Goal: Information Seeking & Learning: Learn about a topic

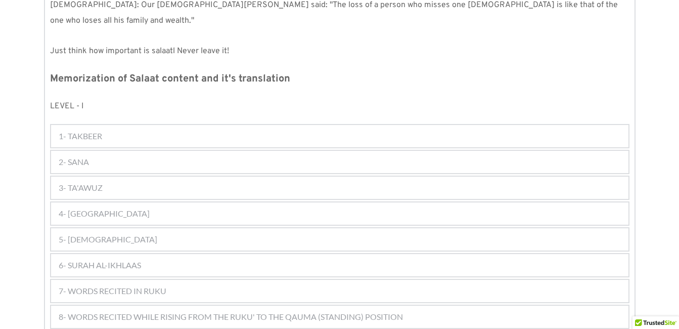
scroll to position [536, 0]
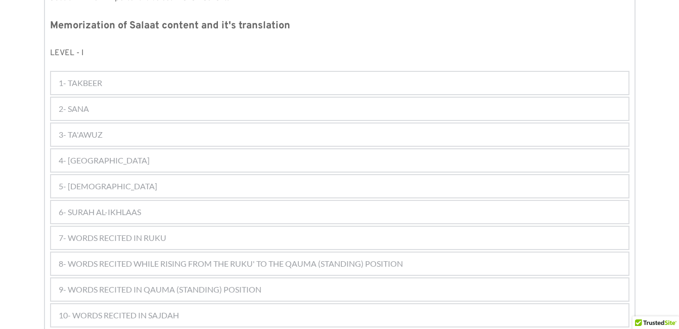
click at [127, 309] on span "10- WORDS RECITED IN SAJDAH" at bounding box center [119, 315] width 120 height 12
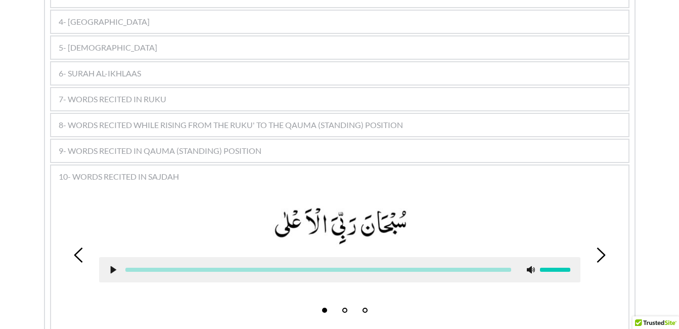
scroll to position [712, 0]
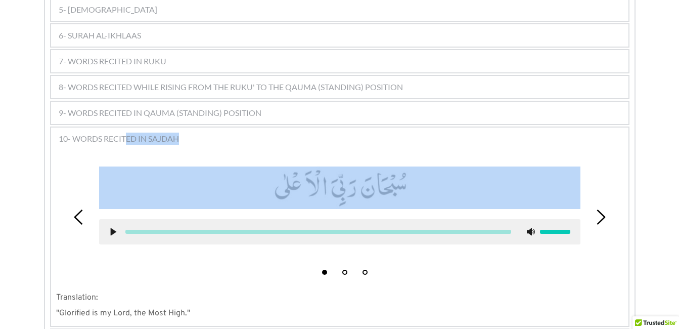
click at [108, 219] on div at bounding box center [340, 231] width 482 height 25
drag, startPoint x: 108, startPoint y: 212, endPoint x: 112, endPoint y: 217, distance: 6.1
click at [112, 228] on use at bounding box center [113, 232] width 6 height 8
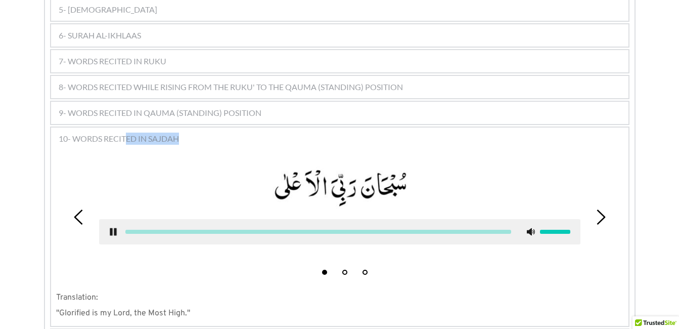
drag, startPoint x: 112, startPoint y: 217, endPoint x: 53, endPoint y: 223, distance: 60.0
click at [53, 223] on div "1 2 3 Translation: "Glorified is my Lord, the Most High."" at bounding box center [340, 237] width 578 height 177
click at [18, 231] on div "Kalimas Duas Suras [DEMOGRAPHIC_DATA] 1 [DEMOGRAPHIC_DATA] 2 Salaat 3 Miscellen…" at bounding box center [339, 64] width 679 height 1207
click at [112, 228] on use at bounding box center [113, 232] width 7 height 8
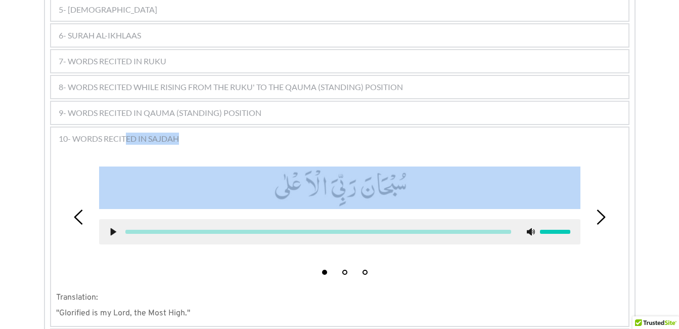
click at [113, 228] on use at bounding box center [113, 232] width 6 height 8
click at [19, 169] on div "Kalimas Duas Suras [DEMOGRAPHIC_DATA] 1 [DEMOGRAPHIC_DATA] 2 Salaat 3 Miscellen…" at bounding box center [339, 64] width 679 height 1207
click at [114, 228] on use at bounding box center [113, 232] width 7 height 8
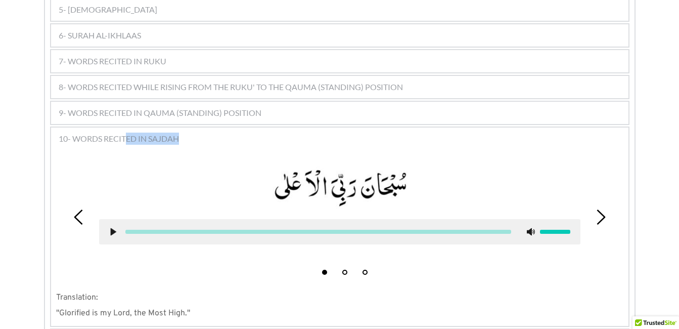
drag, startPoint x: 114, startPoint y: 213, endPoint x: 49, endPoint y: 185, distance: 70.5
click at [49, 185] on div "SALAAT [DEMOGRAPHIC_DATA] is our Lord and Creator i.e. He has created us. He ha…" at bounding box center [340, 76] width 590 height 1096
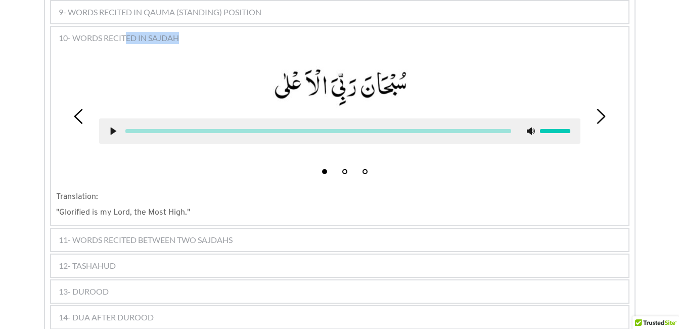
scroll to position [813, 0]
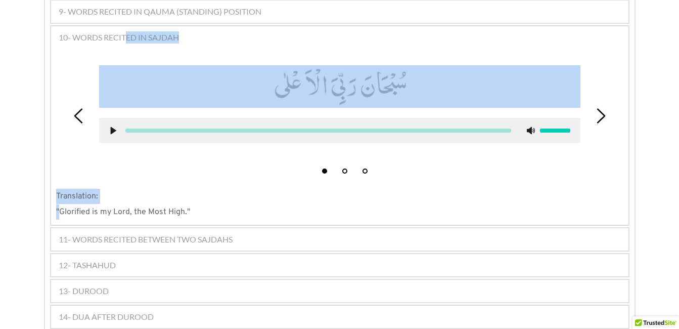
click at [62, 207] on span ""Glorified is my Lord, the Most High."" at bounding box center [123, 212] width 134 height 10
drag, startPoint x: 62, startPoint y: 195, endPoint x: 197, endPoint y: 200, distance: 135.2
click at [197, 204] on p ""Glorified is my Lord, the Most High."" at bounding box center [340, 211] width 568 height 15
drag, startPoint x: 197, startPoint y: 200, endPoint x: 295, endPoint y: 197, distance: 98.2
click at [295, 204] on p ""Glorified is my Lord, the Most High."" at bounding box center [340, 211] width 568 height 15
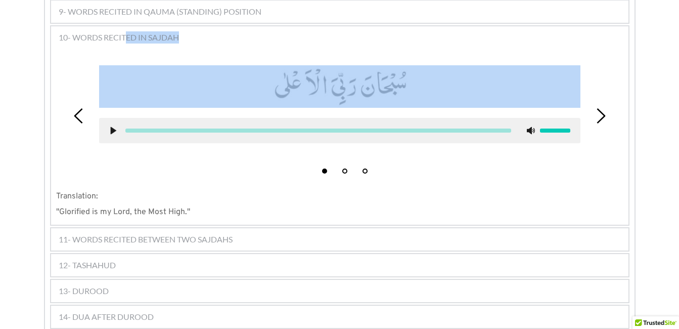
drag, startPoint x: 295, startPoint y: 197, endPoint x: 233, endPoint y: 161, distance: 71.4
click at [233, 161] on div "1 2 3" at bounding box center [340, 116] width 568 height 126
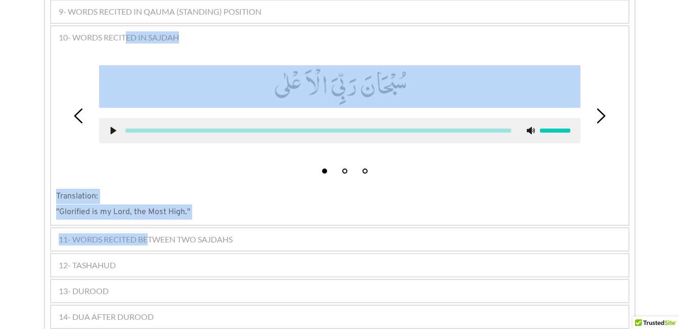
click at [147, 233] on span "11- WORDS RECITED BETWEEN TWO SAJDAHS" at bounding box center [146, 239] width 174 height 12
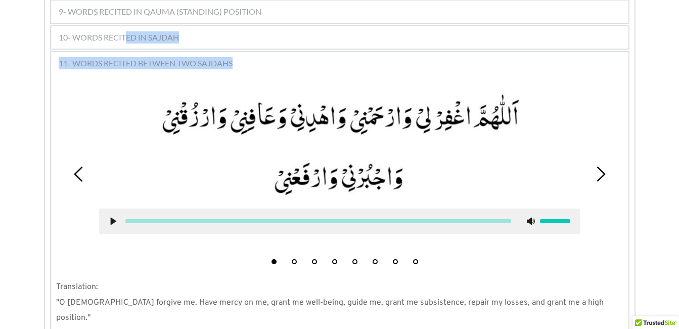
click at [52, 201] on div "1 2 3 4 5 6 7 8 Translation: "O [DEMOGRAPHIC_DATA] forgive me. Have mercy on me…" at bounding box center [340, 201] width 578 height 257
click at [294, 259] on button "2" at bounding box center [294, 261] width 5 height 5
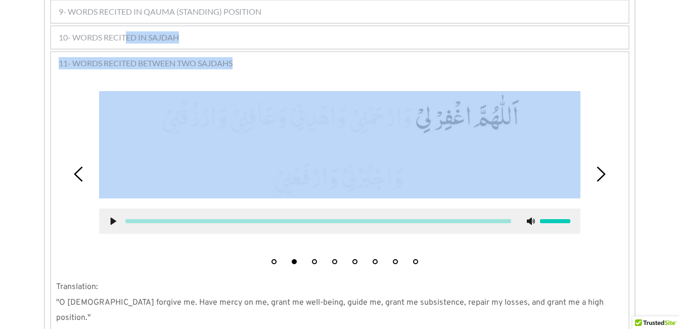
click at [110, 217] on icon at bounding box center [113, 221] width 8 height 8
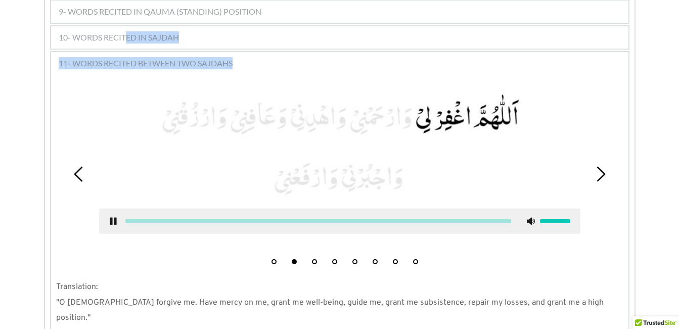
click at [15, 165] on div "Kalimas Duas Suras [DEMOGRAPHIC_DATA] 1 [DEMOGRAPHIC_DATA] 2 Salaat 3 Miscellen…" at bounding box center [339, 3] width 679 height 1287
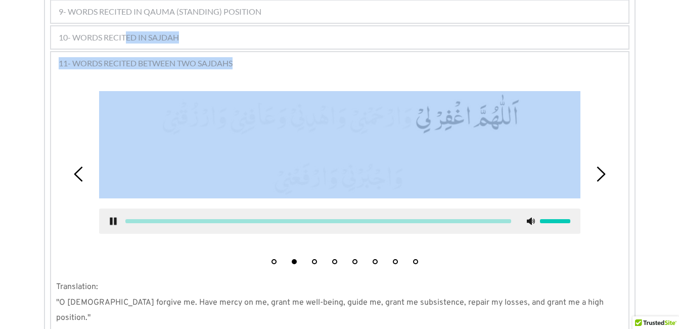
drag, startPoint x: 15, startPoint y: 165, endPoint x: 113, endPoint y: 207, distance: 106.6
click at [113, 217] on icon at bounding box center [113, 221] width 8 height 8
click at [113, 218] on use at bounding box center [113, 222] width 6 height 8
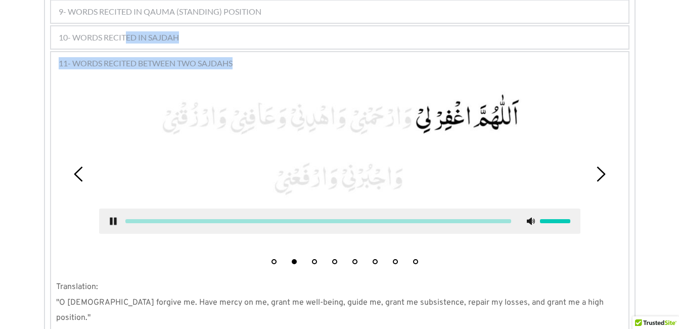
drag, startPoint x: 113, startPoint y: 207, endPoint x: 40, endPoint y: 206, distance: 73.4
click at [40, 206] on div "Kalimas Duas Suras [DEMOGRAPHIC_DATA] 1 [DEMOGRAPHIC_DATA] 2 Salaat 3 Miscellen…" at bounding box center [339, 3] width 679 height 1287
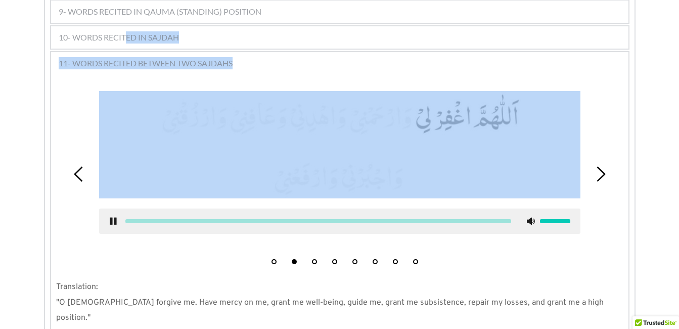
click at [110, 218] on use at bounding box center [113, 222] width 7 height 8
drag, startPoint x: 110, startPoint y: 205, endPoint x: 145, endPoint y: 250, distance: 57.0
click at [145, 250] on div "1 2 3 4 5 6 7 8" at bounding box center [340, 173] width 568 height 191
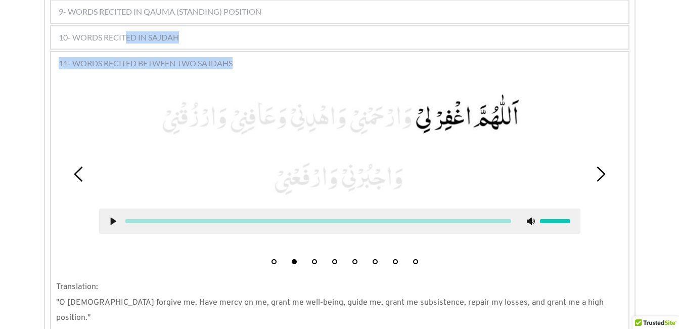
drag, startPoint x: 145, startPoint y: 250, endPoint x: 70, endPoint y: 221, distance: 80.4
click at [70, 221] on div "1 2 3 4 5 6 7 8" at bounding box center [340, 173] width 568 height 191
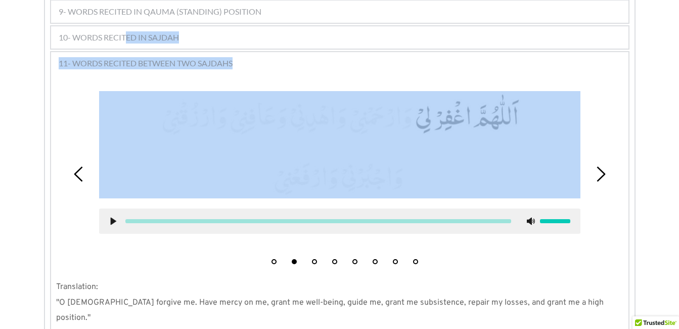
click at [113, 217] on icon at bounding box center [113, 221] width 8 height 8
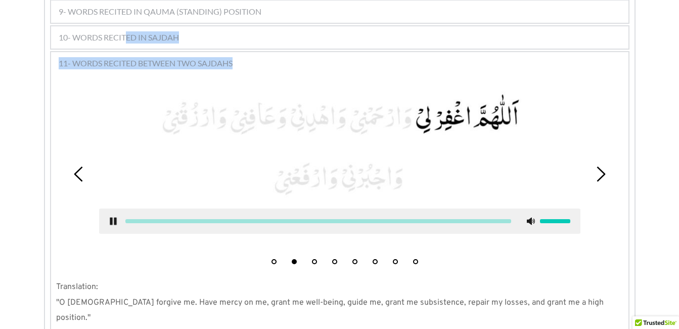
click at [40, 136] on div "Kalimas Duas Suras [DEMOGRAPHIC_DATA] 1 [DEMOGRAPHIC_DATA] 2 Salaat 3 Miscellen…" at bounding box center [339, 3] width 679 height 1287
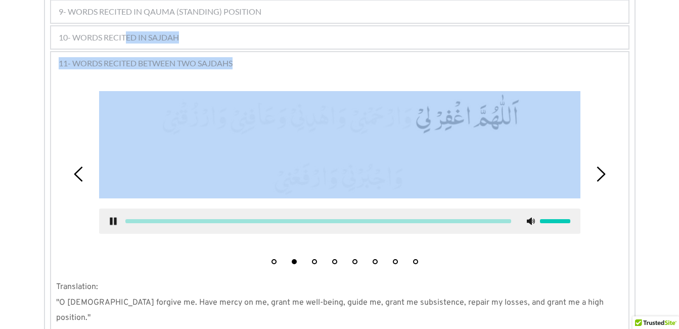
drag, startPoint x: 40, startPoint y: 136, endPoint x: 115, endPoint y: 209, distance: 104.8
click at [115, 218] on use at bounding box center [113, 222] width 7 height 8
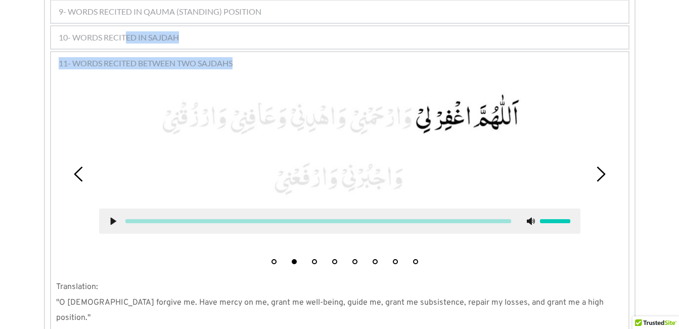
drag, startPoint x: 115, startPoint y: 209, endPoint x: 43, endPoint y: 197, distance: 73.4
click at [43, 197] on div "Kalimas Duas Suras [DEMOGRAPHIC_DATA] 1 [DEMOGRAPHIC_DATA] 2 Salaat 3 Miscellen…" at bounding box center [339, 3] width 679 height 1287
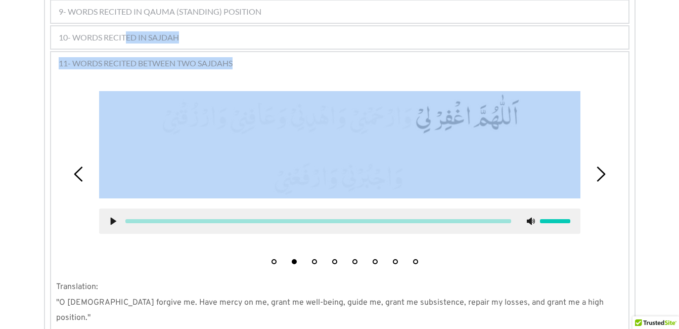
click at [111, 218] on use at bounding box center [113, 222] width 6 height 8
click at [111, 218] on use at bounding box center [113, 222] width 7 height 8
click at [113, 218] on use at bounding box center [113, 222] width 6 height 8
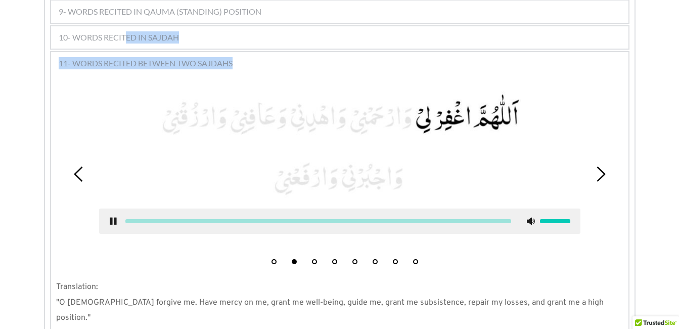
drag, startPoint x: 113, startPoint y: 205, endPoint x: 57, endPoint y: 240, distance: 66.6
click at [57, 240] on div "1 2 3 4 5 6 7 8" at bounding box center [340, 173] width 568 height 191
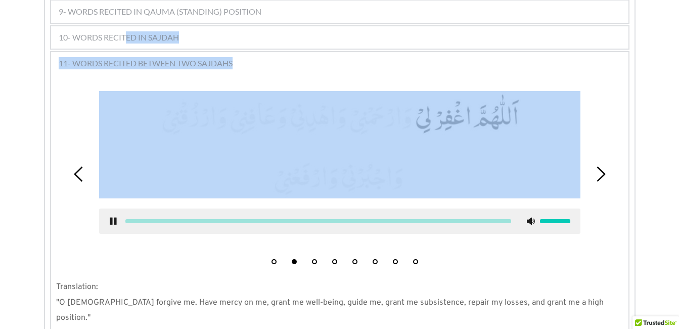
click at [112, 218] on use at bounding box center [113, 222] width 7 height 8
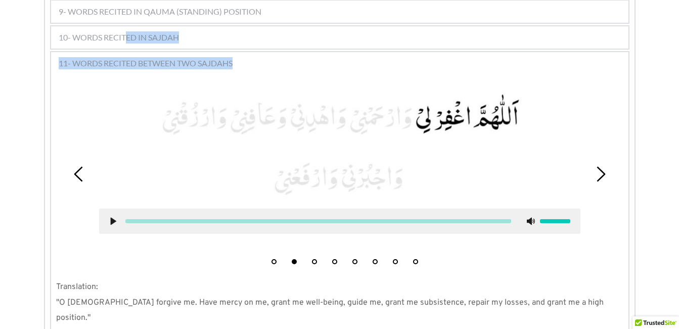
drag, startPoint x: 112, startPoint y: 206, endPoint x: 72, endPoint y: 192, distance: 42.4
click at [72, 192] on div "1 2 3 4 5 6 7 8" at bounding box center [340, 173] width 568 height 191
click at [313, 259] on button "3" at bounding box center [314, 261] width 5 height 5
